Goal: Information Seeking & Learning: Learn about a topic

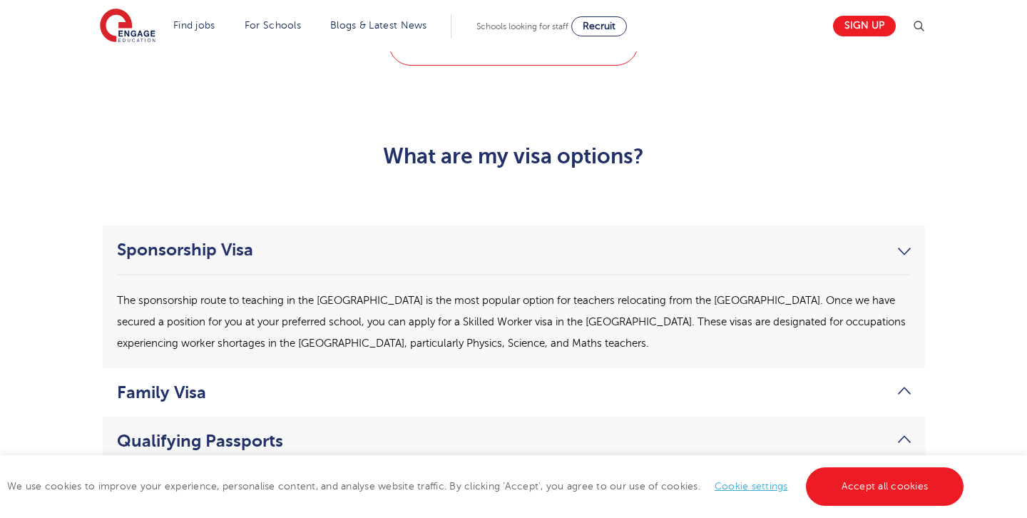
scroll to position [3596, 0]
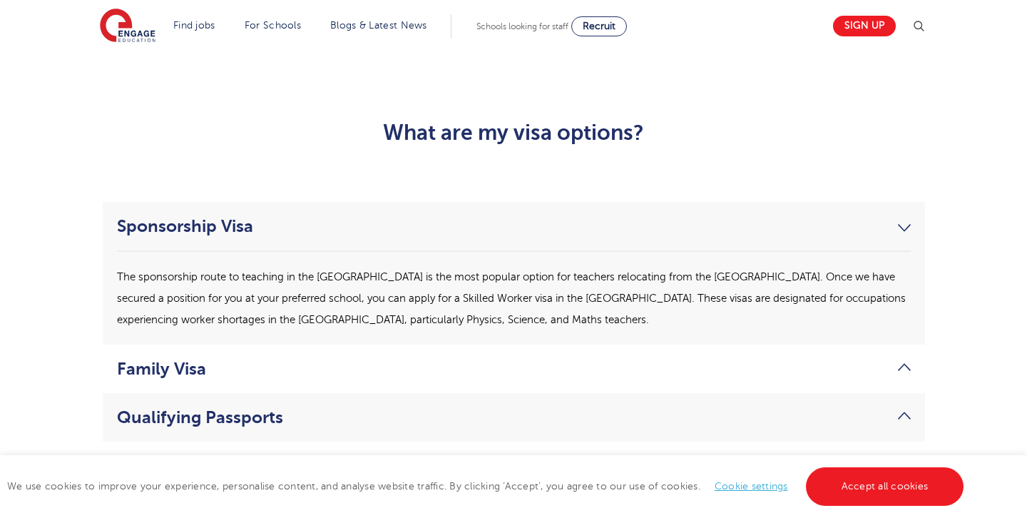
click at [314, 393] on li "Qualifying Passports If you hold a British or EU passport, you can start workin…" at bounding box center [514, 417] width 822 height 48
click at [327, 407] on link "Qualifying Passports" at bounding box center [514, 417] width 794 height 20
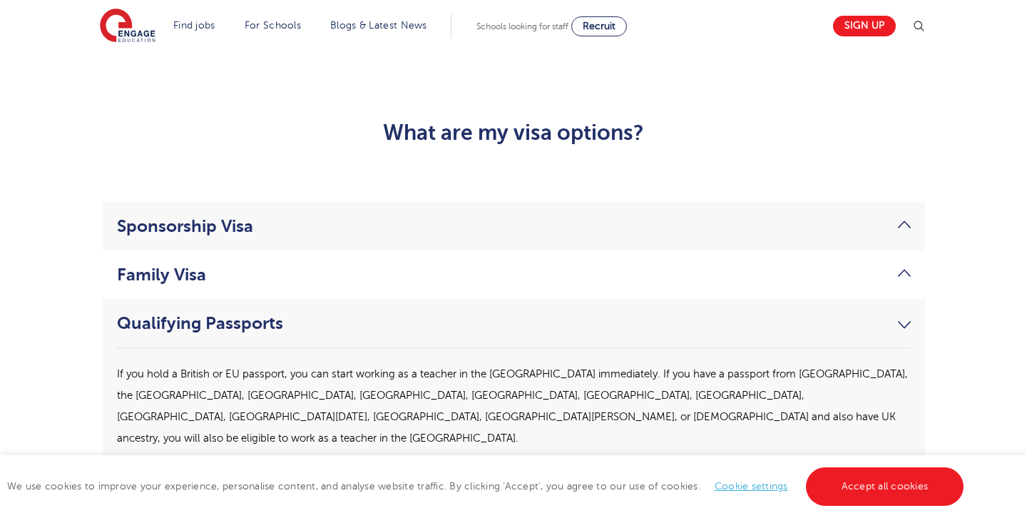
click at [383, 250] on li "Family Visa If you have a parent, spouse, civil partner, or child who holds a U…" at bounding box center [514, 274] width 822 height 48
click at [384, 265] on link "Family Visa" at bounding box center [514, 275] width 794 height 20
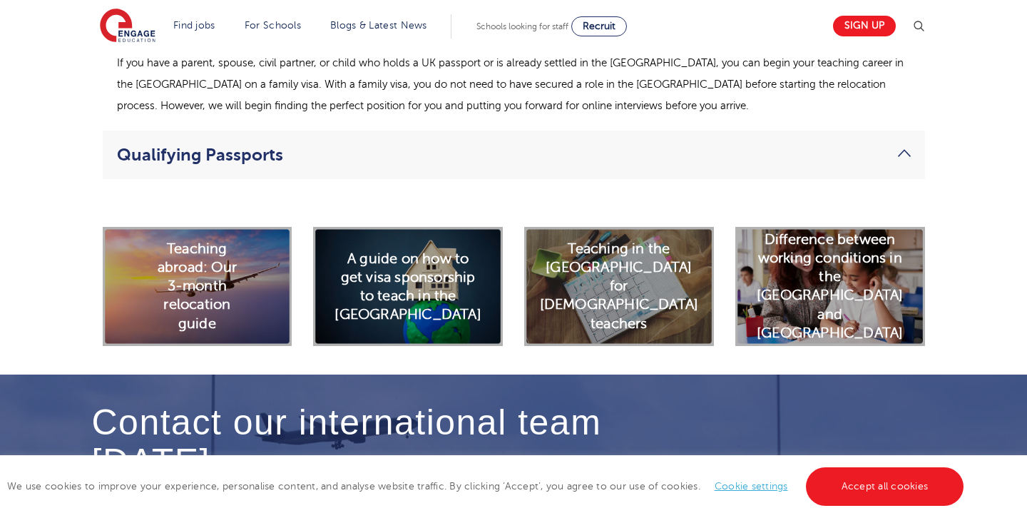
scroll to position [3863, 0]
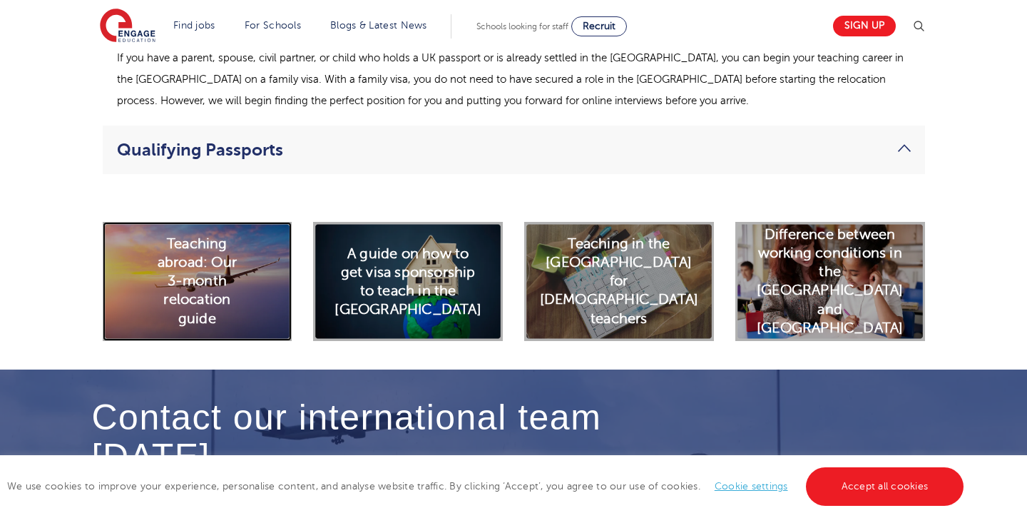
click at [235, 244] on h2 "Teaching abroad: Our 3-month relocation guide" at bounding box center [197, 281] width 95 height 93
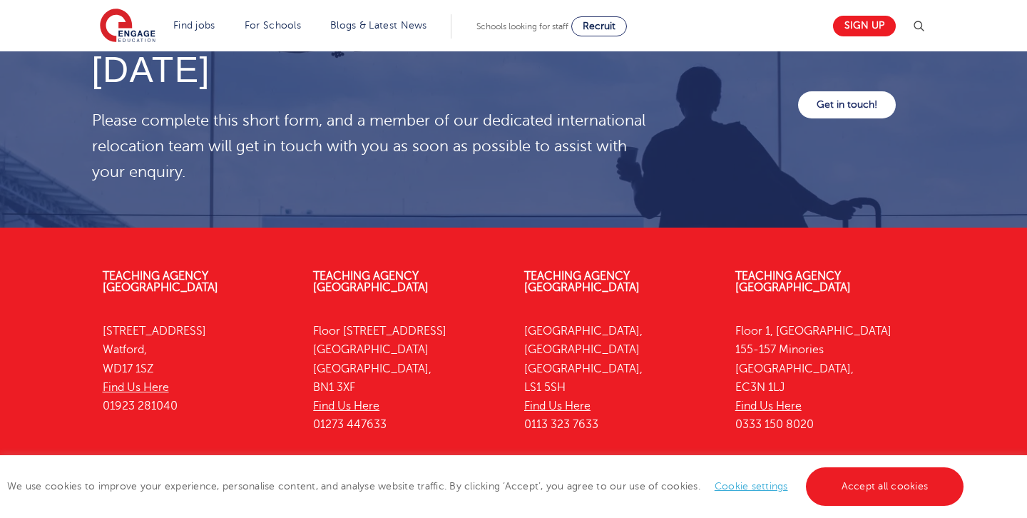
scroll to position [4258, 0]
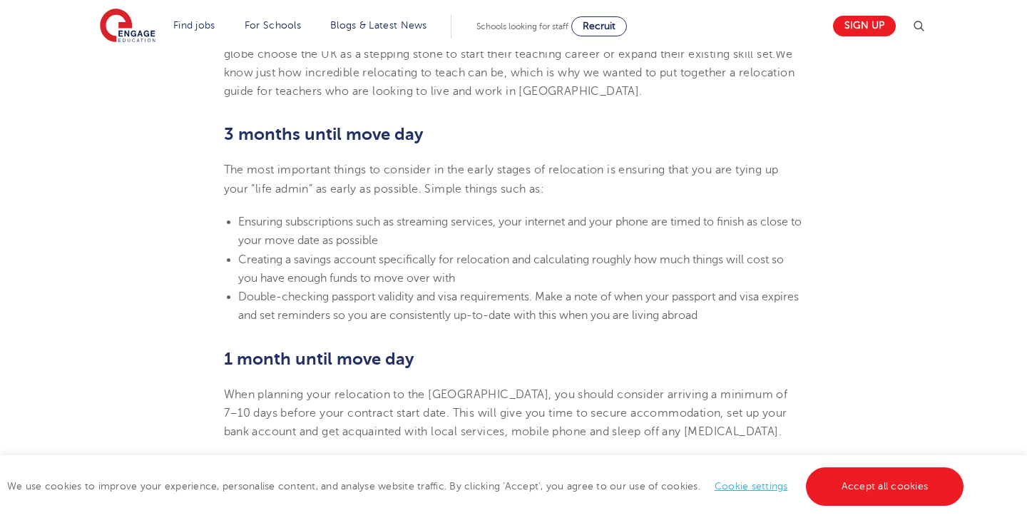
scroll to position [512, 0]
